Goal: Navigation & Orientation: Find specific page/section

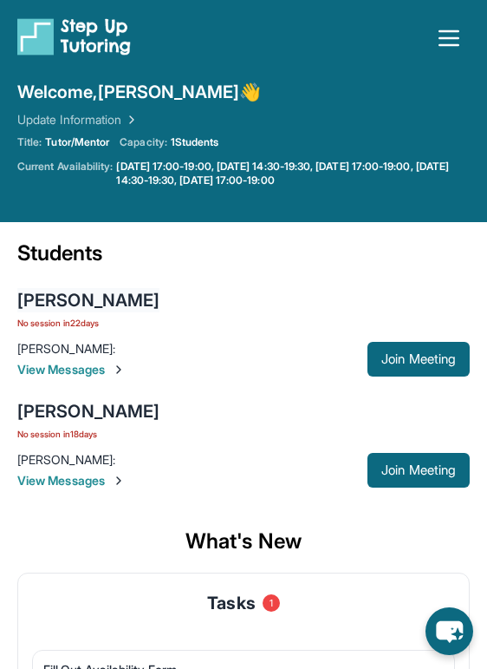
click at [86, 297] on div "[PERSON_NAME]" at bounding box center [88, 300] width 142 height 24
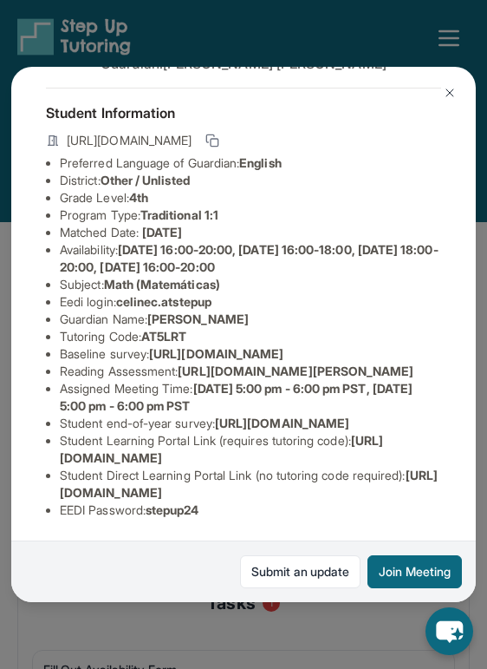
scroll to position [110, 622]
drag, startPoint x: 60, startPoint y: 344, endPoint x: 474, endPoint y: 382, distance: 415.5
click at [474, 382] on div "[PERSON_NAME] Guardian: [PERSON_NAME] Student Information [URL][DOMAIN_NAME] Pr…" at bounding box center [243, 334] width 465 height 535
copy span "[URL][DOMAIN_NAME]"
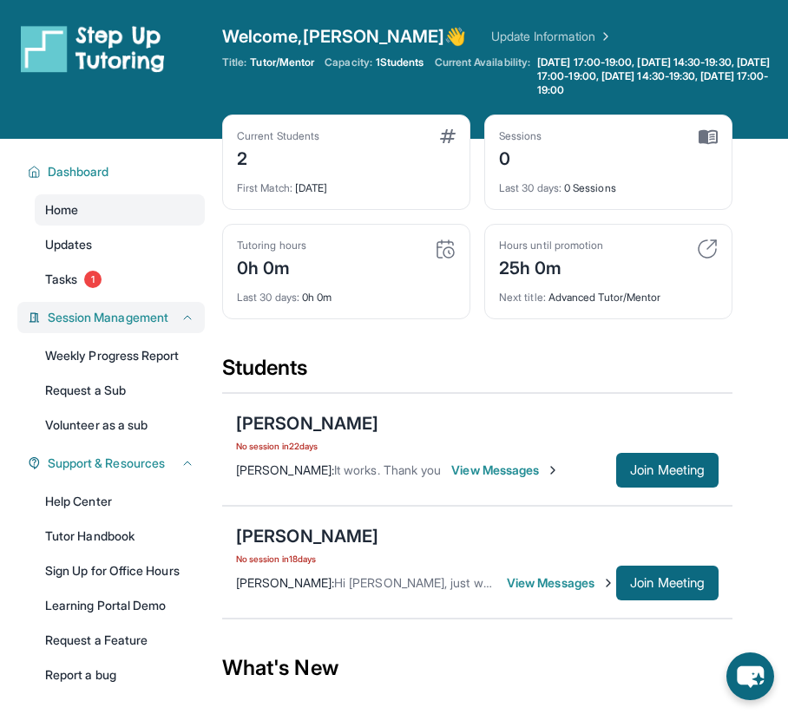
click at [133, 317] on span "Session Management" at bounding box center [108, 317] width 121 height 17
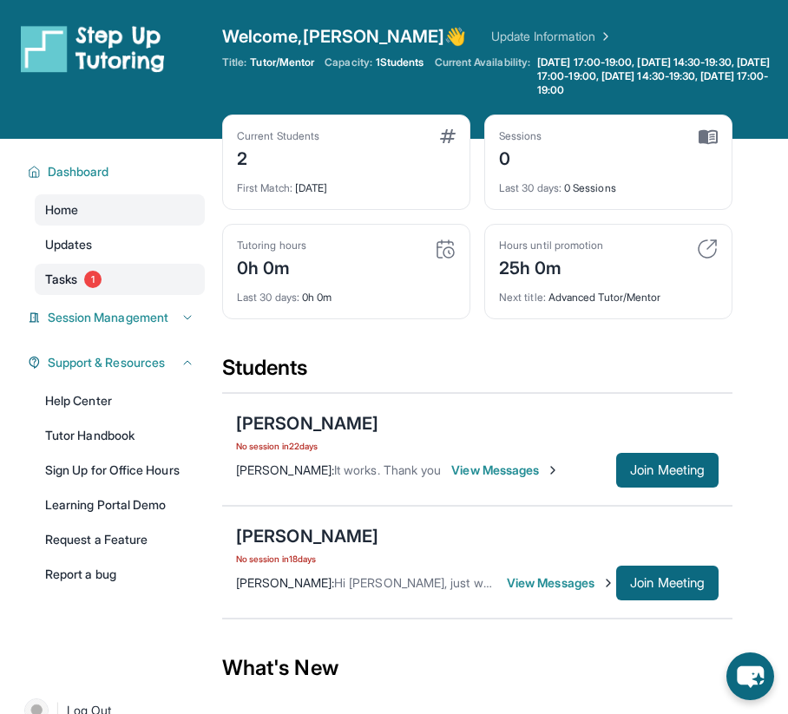
click at [81, 280] on link "Tasks 1" at bounding box center [120, 279] width 170 height 31
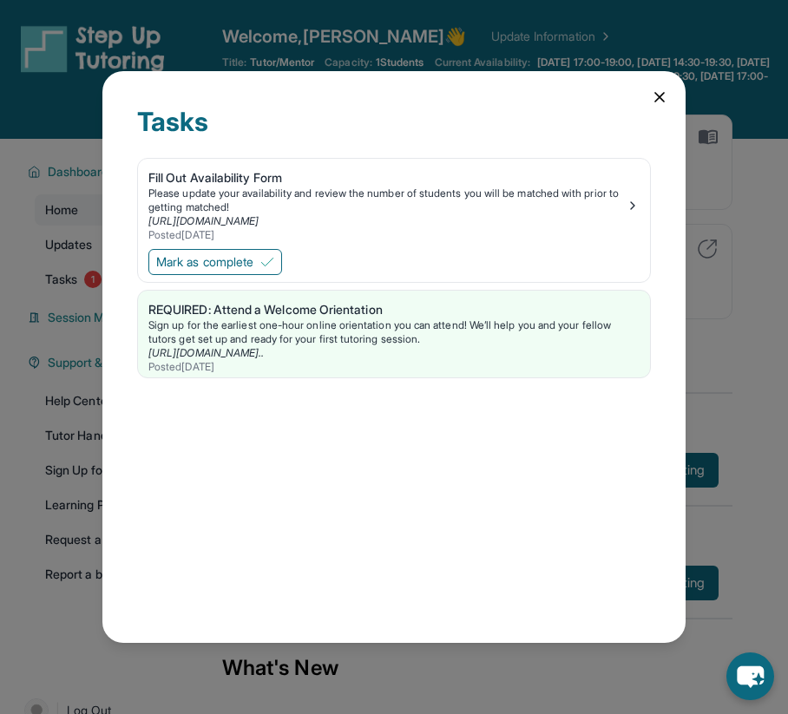
click at [661, 97] on icon at bounding box center [659, 96] width 17 height 17
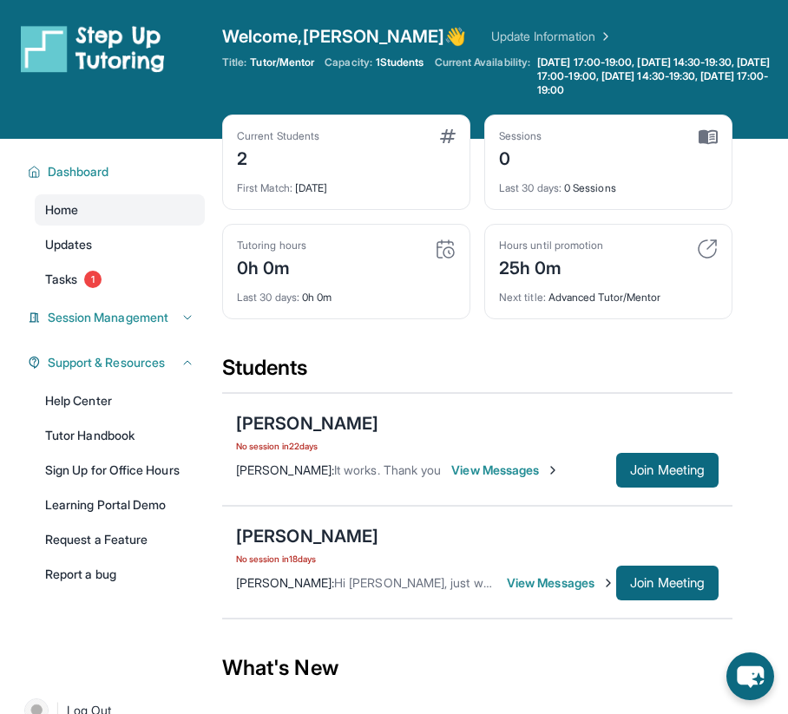
click at [728, 132] on div "Sessions 0 Last 30 days : 0 Sessions" at bounding box center [608, 161] width 248 height 95
click at [706, 132] on img at bounding box center [707, 137] width 19 height 16
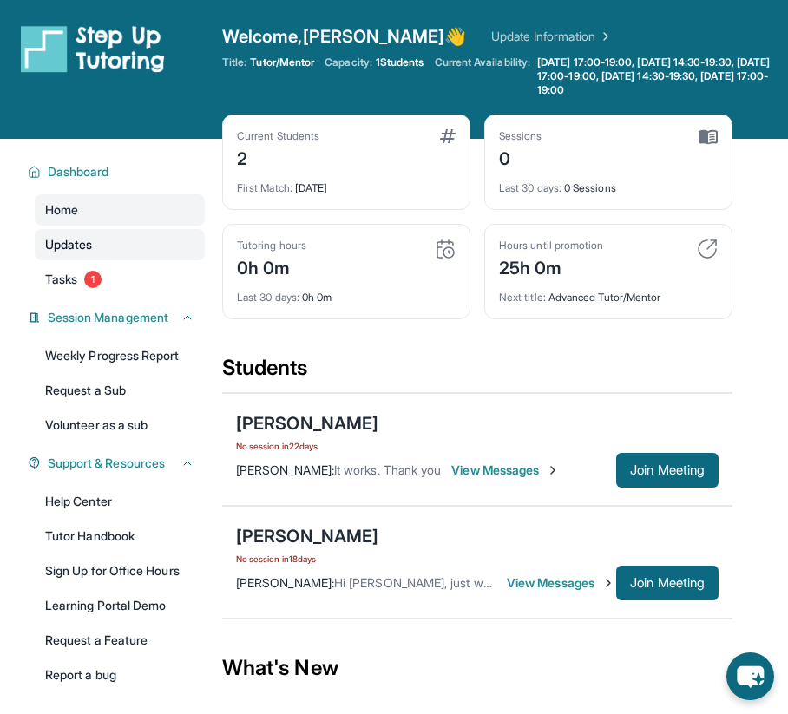
click at [117, 245] on link "Updates" at bounding box center [120, 244] width 170 height 31
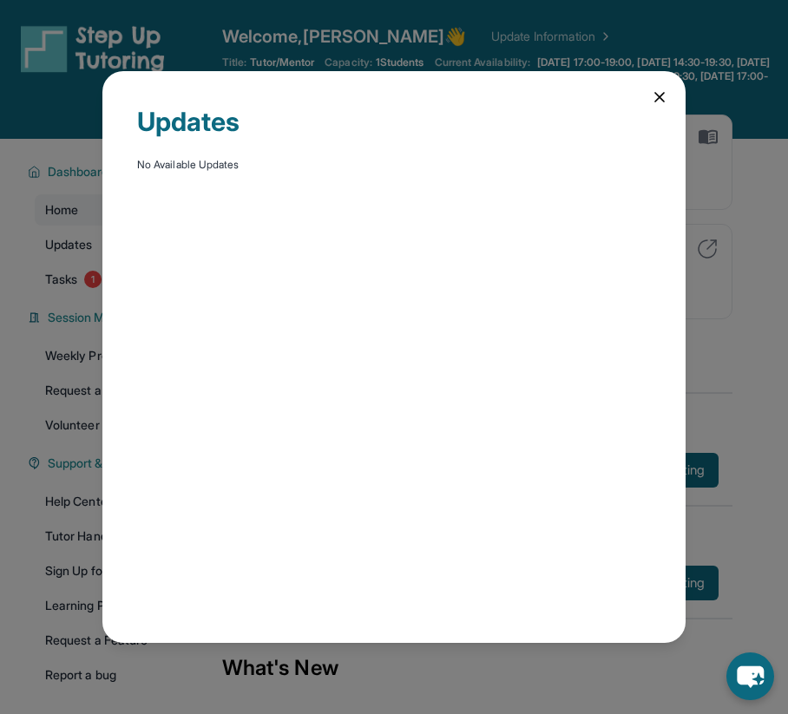
click at [660, 104] on icon at bounding box center [659, 96] width 17 height 17
